Goal: Task Accomplishment & Management: Manage account settings

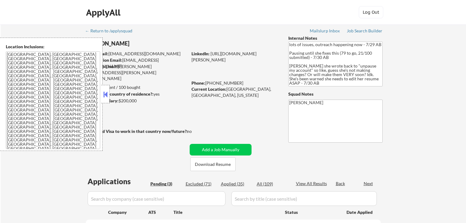
select select ""pending""
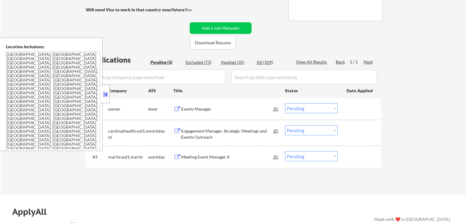
scroll to position [122, 0]
click at [192, 108] on div "Events Manager" at bounding box center [227, 109] width 92 height 6
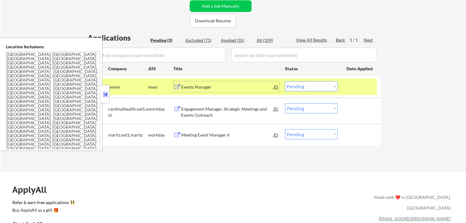
scroll to position [184, 0]
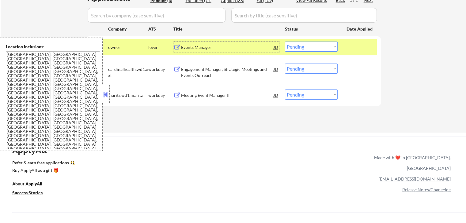
click at [301, 42] on select "Choose an option... Pending Applied Excluded (Questions) Excluded (Expired) Exc…" at bounding box center [311, 47] width 53 height 10
click at [285, 42] on select "Choose an option... Pending Applied Excluded (Questions) Excluded (Expired) Exc…" at bounding box center [311, 47] width 53 height 10
click at [201, 70] on div "Engagement Manager, Strategic Meetings and Events Outreach" at bounding box center [227, 72] width 92 height 12
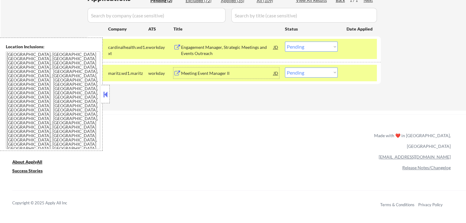
click at [198, 74] on div "Meeting Event Manager II" at bounding box center [227, 73] width 92 height 6
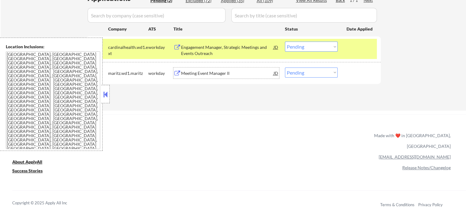
click at [307, 46] on select "Choose an option... Pending Applied Excluded (Questions) Excluded (Expired) Exc…" at bounding box center [311, 47] width 53 height 10
click at [285, 42] on select "Choose an option... Pending Applied Excluded (Questions) Excluded (Expired) Exc…" at bounding box center [311, 47] width 53 height 10
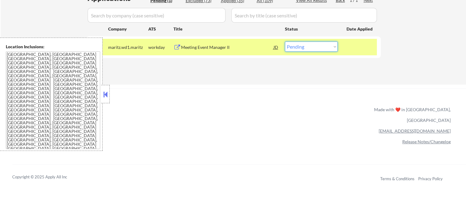
click at [306, 47] on select "Choose an option... Pending Applied Excluded (Questions) Excluded (Expired) Exc…" at bounding box center [311, 47] width 53 height 10
click at [285, 42] on select "Choose an option... Pending Applied Excluded (Questions) Excluded (Expired) Exc…" at bounding box center [311, 47] width 53 height 10
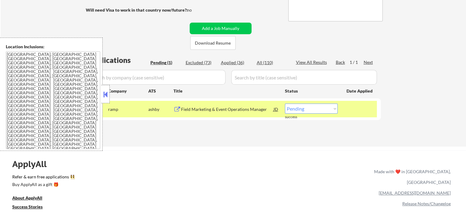
scroll to position [122, 0]
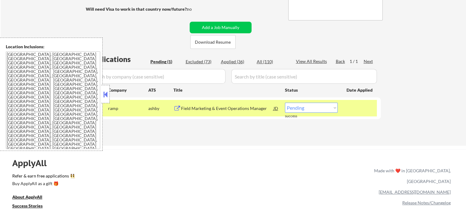
click at [361, 110] on div at bounding box center [359, 108] width 27 height 11
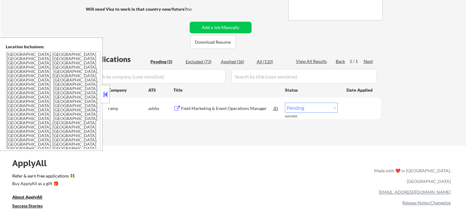
click at [217, 110] on div "Field Marketing & Event Operations Manager" at bounding box center [227, 109] width 92 height 6
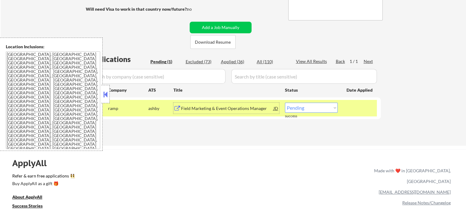
click at [302, 112] on select "Choose an option... Pending Applied Excluded (Questions) Excluded (Expired) Exc…" at bounding box center [311, 108] width 53 height 10
select select ""excluded__salary_""
click at [285, 103] on select "Choose an option... Pending Applied Excluded (Questions) Excluded (Expired) Exc…" at bounding box center [311, 108] width 53 height 10
click at [229, 145] on div "← Return to /applysquad Mailslurp Inbox Job Search Builder [PERSON_NAME] User E…" at bounding box center [233, 24] width 465 height 244
